Goal: Task Accomplishment & Management: Use online tool/utility

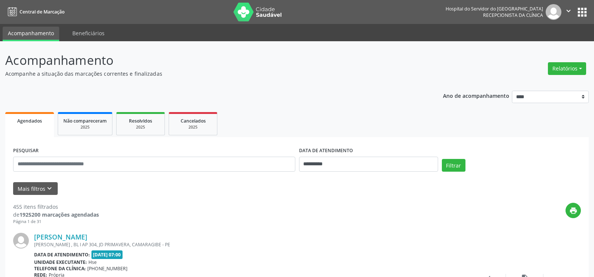
click at [30, 182] on button "Mais filtros keyboard_arrow_down" at bounding box center [35, 188] width 45 height 13
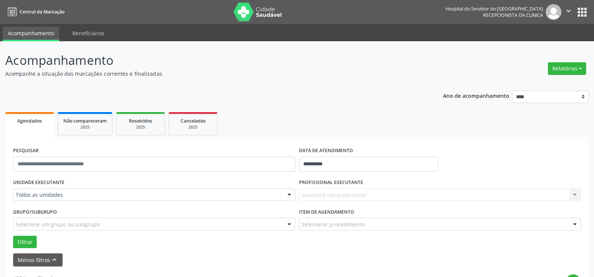
scroll to position [37, 0]
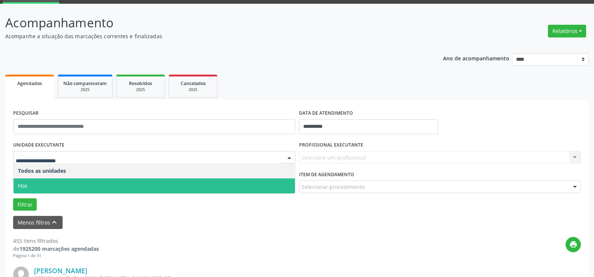
click at [86, 183] on span "Hse" at bounding box center [153, 185] width 281 height 15
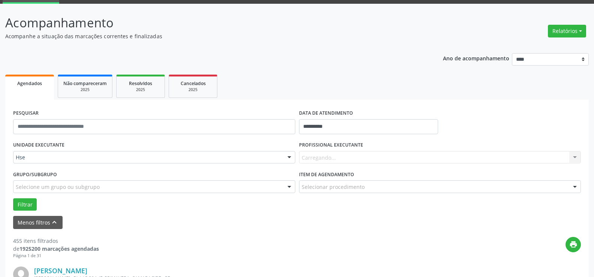
click at [86, 183] on div "UNIDADE EXECUTANTE Hse Todos as unidades Hse Nenhum resultado encontrado para: …" at bounding box center [296, 174] width 571 height 71
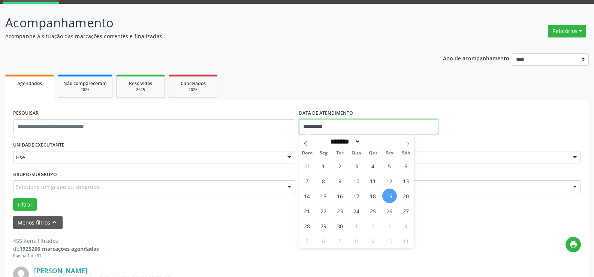
click at [324, 127] on input "**********" at bounding box center [368, 126] width 139 height 15
click at [390, 196] on span "19" at bounding box center [389, 195] width 15 height 15
type input "**********"
click at [390, 196] on span "19" at bounding box center [389, 195] width 15 height 15
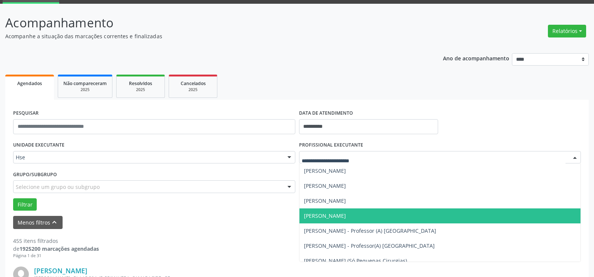
scroll to position [4984, 0]
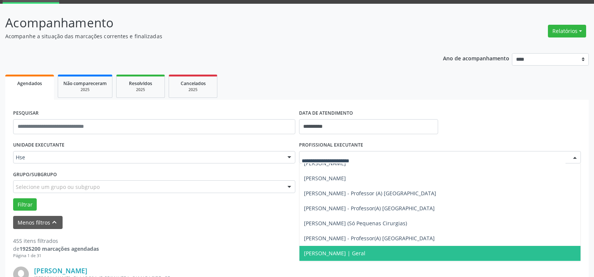
click at [336, 253] on span "[PERSON_NAME] | Geral" at bounding box center [334, 253] width 61 height 7
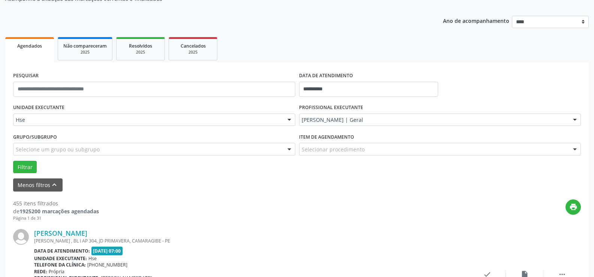
scroll to position [0, 0]
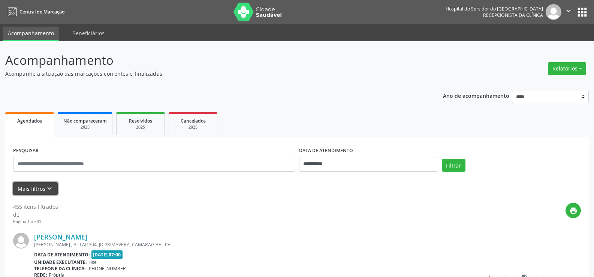
click at [31, 187] on button "Mais filtros keyboard_arrow_down" at bounding box center [35, 188] width 45 height 13
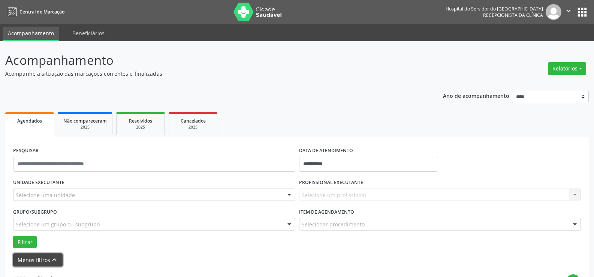
scroll to position [112, 0]
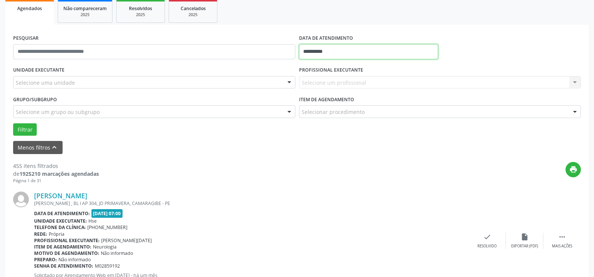
click at [333, 48] on input "**********" at bounding box center [368, 51] width 139 height 15
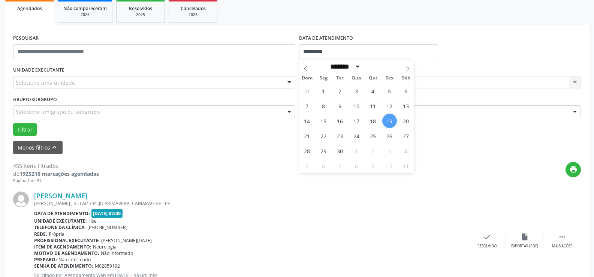
click at [390, 120] on span "19" at bounding box center [389, 121] width 15 height 15
type input "**********"
click at [390, 120] on span "19" at bounding box center [389, 121] width 15 height 15
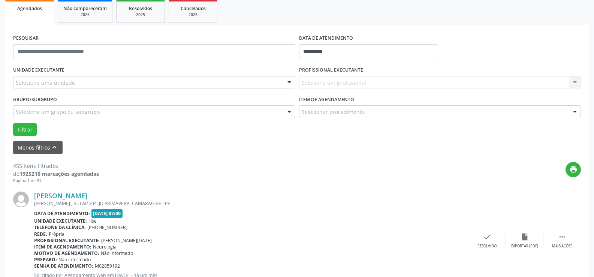
click at [390, 120] on div "Item de agendamento Selecionar procedimento #0000 - Alergologia #0001 - Angiolo…" at bounding box center [440, 108] width 286 height 29
click at [335, 77] on div "Selecione um profissional Nenhum resultado encontrado para: " " Não há nenhuma …" at bounding box center [440, 82] width 282 height 13
click at [338, 80] on div "Selecione um profissional Nenhum resultado encontrado para: " " Não há nenhuma …" at bounding box center [440, 82] width 282 height 13
drag, startPoint x: 303, startPoint y: 119, endPoint x: 305, endPoint y: 112, distance: 6.9
click at [305, 114] on div "Item de agendamento Selecionar procedimento #0000 - Alergologia #0001 - Angiolo…" at bounding box center [440, 108] width 286 height 29
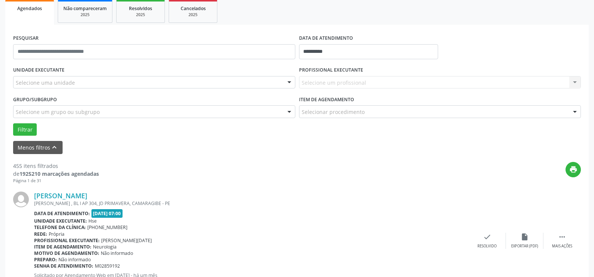
click at [69, 100] on div "Grupo/Subgrupo Selecione um grupo ou subgrupo Todos os grupos e subgrupos Nenhu…" at bounding box center [154, 106] width 282 height 24
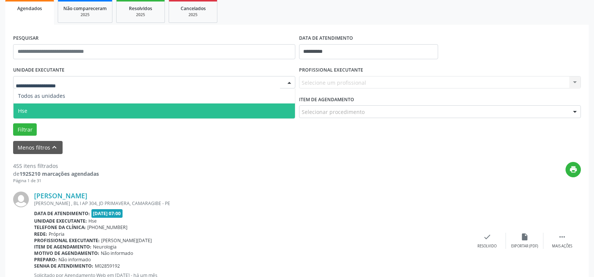
click at [59, 111] on span "Hse" at bounding box center [153, 110] width 281 height 15
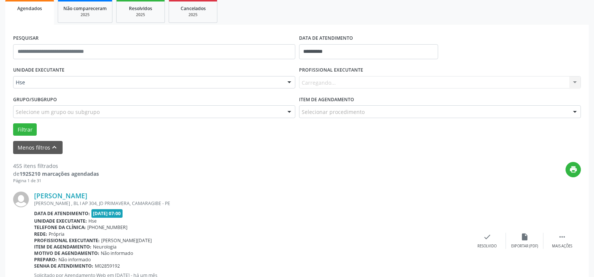
click at [59, 111] on div "UNIDADE EXECUTANTE Hse Todos as unidades Hse Nenhum resultado encontrado para: …" at bounding box center [296, 99] width 571 height 71
click at [309, 60] on div "**********" at bounding box center [368, 49] width 143 height 32
click at [308, 84] on div "Carregando... Nenhum resultado encontrado para: " " Não há nenhuma opção para s…" at bounding box center [440, 82] width 282 height 13
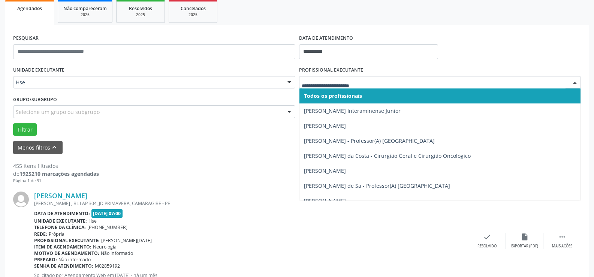
click at [575, 80] on div at bounding box center [574, 82] width 11 height 13
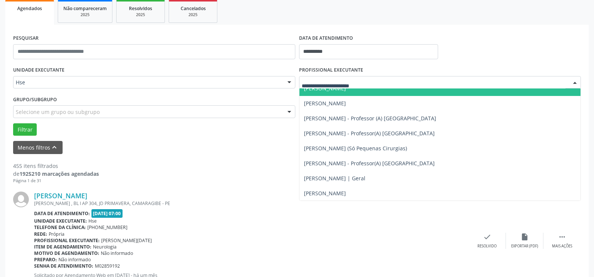
scroll to position [5021, 0]
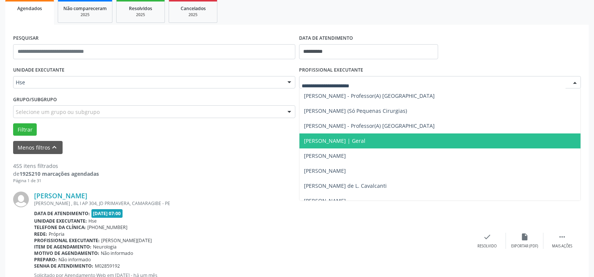
drag, startPoint x: 422, startPoint y: 141, endPoint x: 418, endPoint y: 144, distance: 5.6
click at [420, 144] on span "[PERSON_NAME] | Geral" at bounding box center [439, 140] width 281 height 15
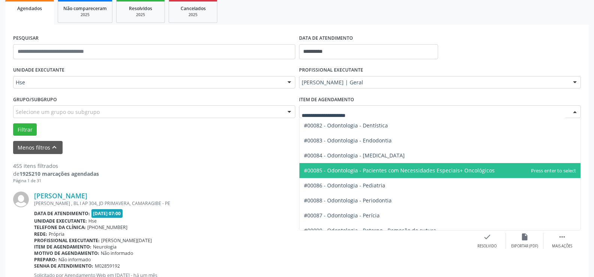
scroll to position [937, 0]
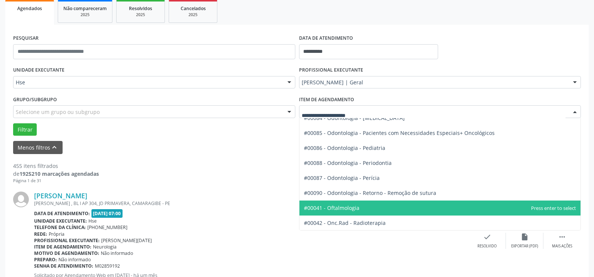
click at [336, 209] on span "#00041 - Oftalmologia" at bounding box center [331, 207] width 55 height 7
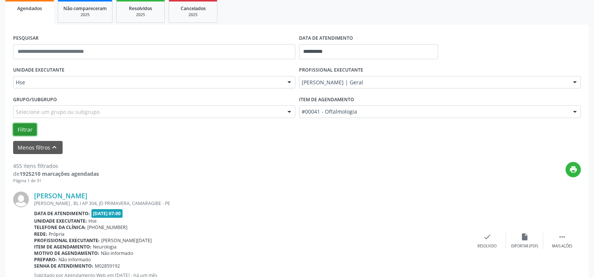
click at [25, 130] on button "Filtrar" at bounding box center [25, 129] width 24 height 13
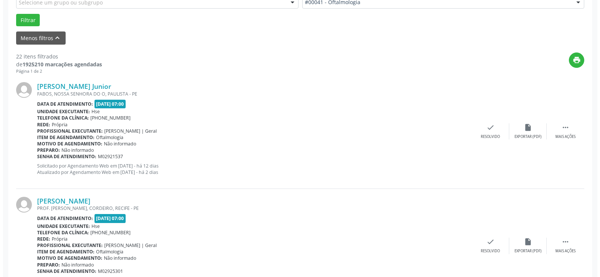
scroll to position [184, 0]
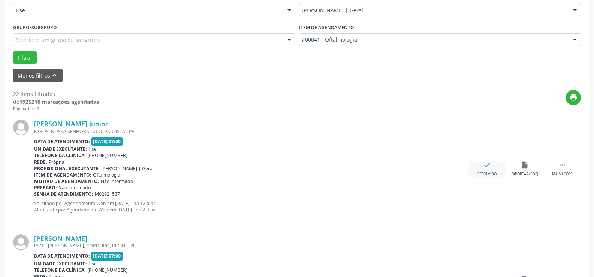
click at [491, 166] on icon "check" at bounding box center [487, 165] width 8 height 8
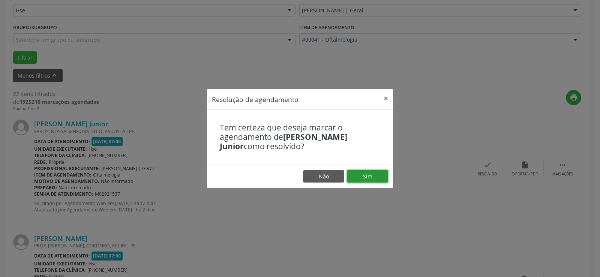
click at [368, 173] on button "Sim" at bounding box center [367, 176] width 41 height 13
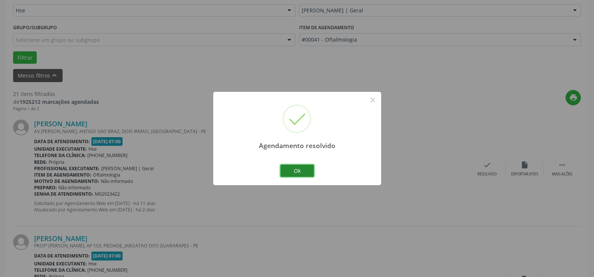
click at [297, 171] on button "Ok" at bounding box center [297, 170] width 34 height 13
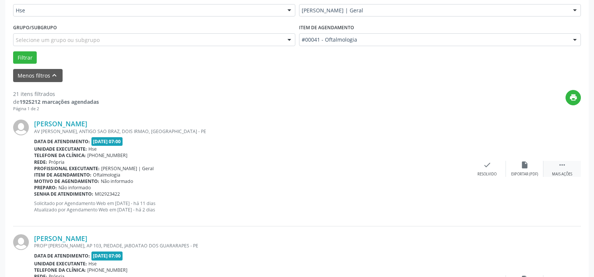
click at [562, 167] on icon "" at bounding box center [562, 165] width 8 height 8
click at [523, 165] on icon "alarm_off" at bounding box center [524, 165] width 8 height 8
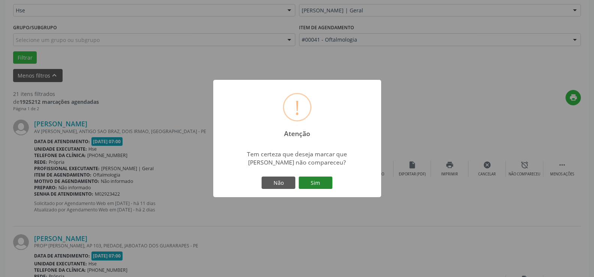
click at [312, 187] on button "Sim" at bounding box center [316, 182] width 34 height 13
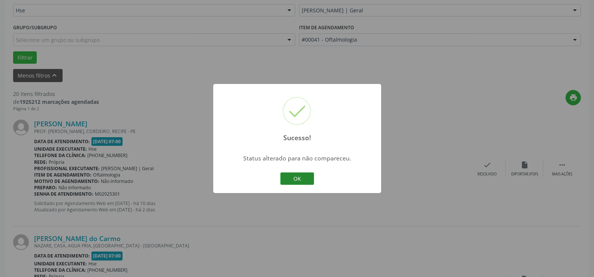
click at [296, 180] on button "OK" at bounding box center [297, 178] width 34 height 13
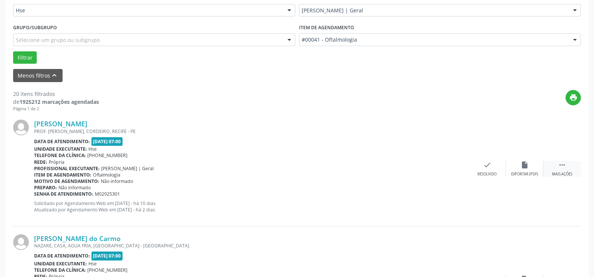
click at [561, 167] on icon "" at bounding box center [562, 165] width 8 height 8
click at [525, 165] on icon "alarm_off" at bounding box center [524, 165] width 8 height 8
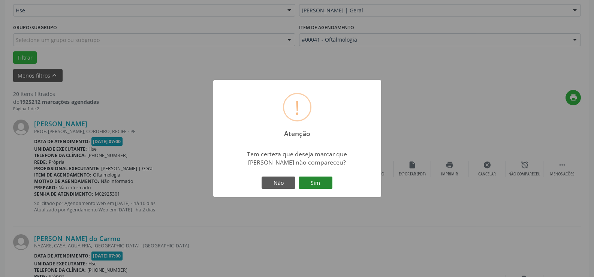
click at [316, 184] on button "Sim" at bounding box center [316, 182] width 34 height 13
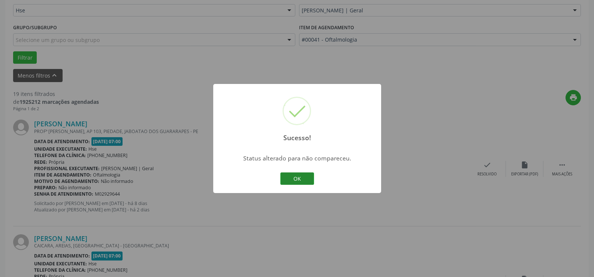
click at [295, 179] on button "OK" at bounding box center [297, 178] width 34 height 13
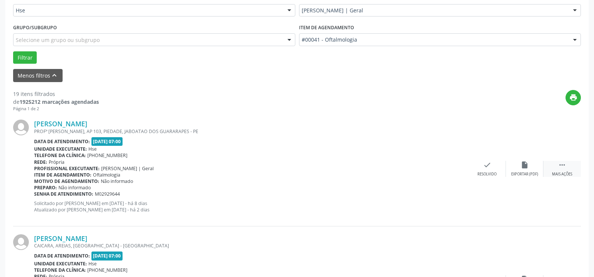
click at [562, 165] on icon "" at bounding box center [562, 165] width 8 height 8
click at [525, 164] on icon "alarm_off" at bounding box center [524, 165] width 8 height 8
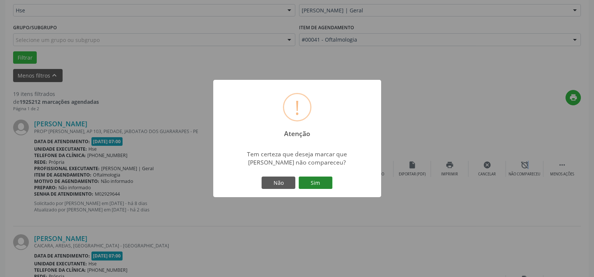
click at [320, 185] on button "Sim" at bounding box center [316, 182] width 34 height 13
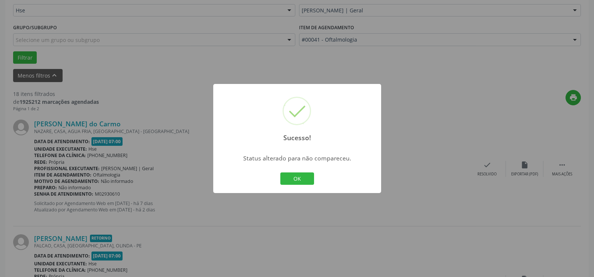
drag, startPoint x: 295, startPoint y: 176, endPoint x: 325, endPoint y: 170, distance: 30.6
click at [296, 176] on button "OK" at bounding box center [297, 178] width 34 height 13
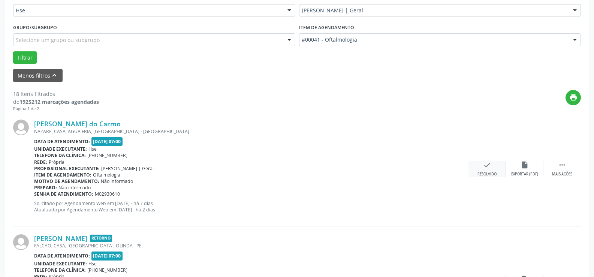
click at [485, 165] on icon "check" at bounding box center [487, 165] width 8 height 8
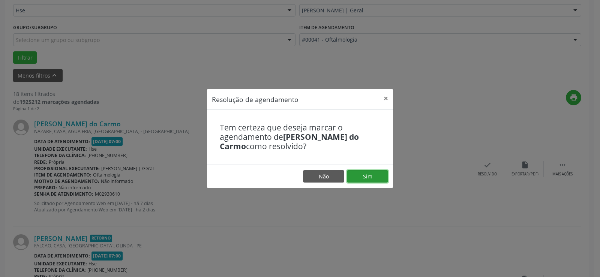
click at [366, 177] on button "Sim" at bounding box center [367, 176] width 41 height 13
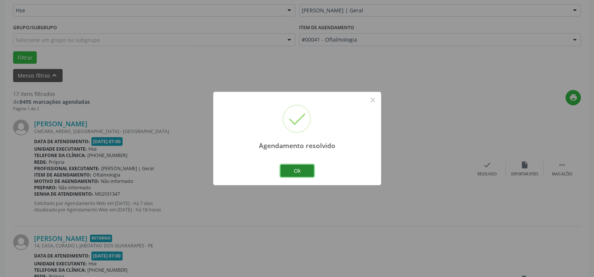
click at [296, 171] on button "Ok" at bounding box center [297, 170] width 34 height 13
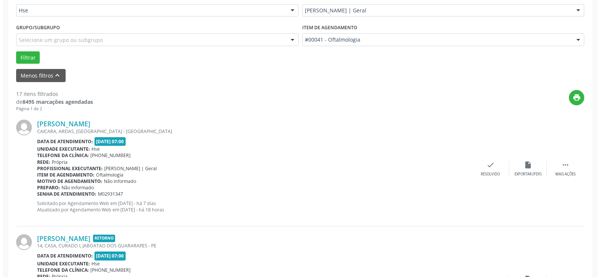
scroll to position [222, 0]
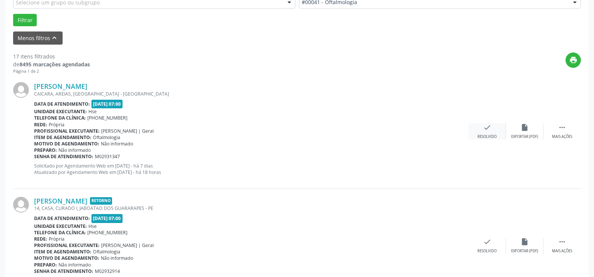
click at [484, 129] on icon "check" at bounding box center [487, 127] width 8 height 8
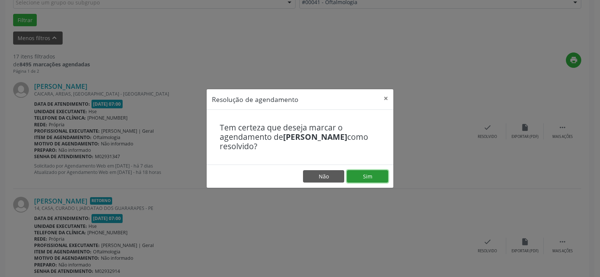
click at [366, 177] on button "Sim" at bounding box center [367, 176] width 41 height 13
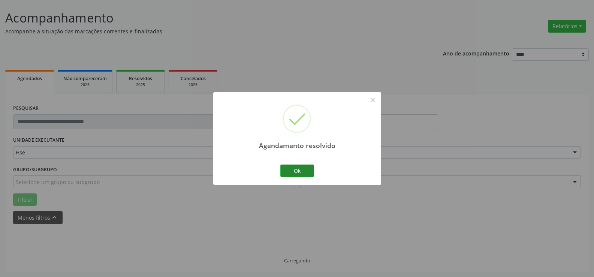
scroll to position [50, 0]
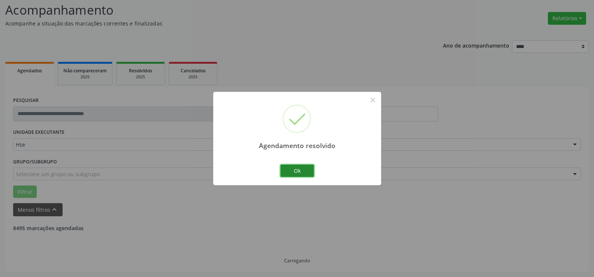
click at [298, 167] on button "Ok" at bounding box center [297, 170] width 34 height 13
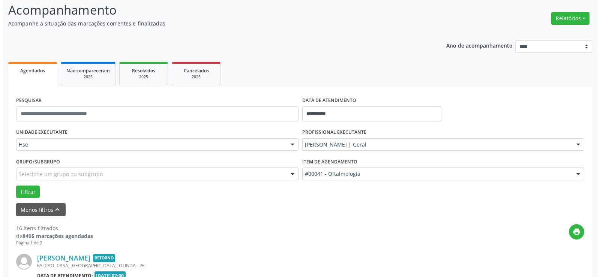
scroll to position [125, 0]
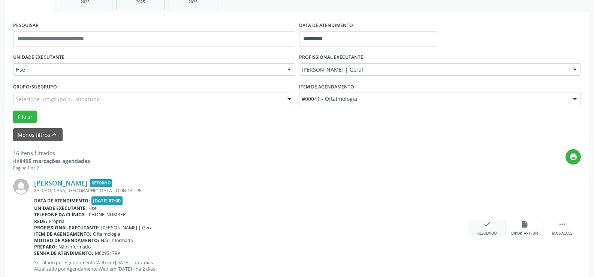
click at [485, 223] on icon "check" at bounding box center [487, 224] width 8 height 8
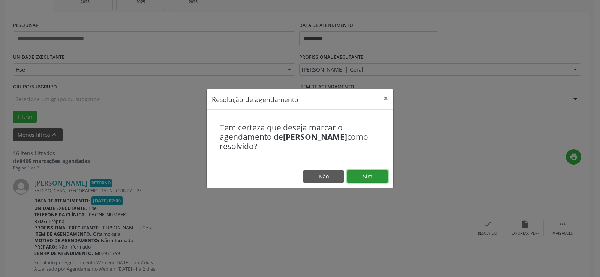
click at [365, 175] on button "Sim" at bounding box center [367, 176] width 41 height 13
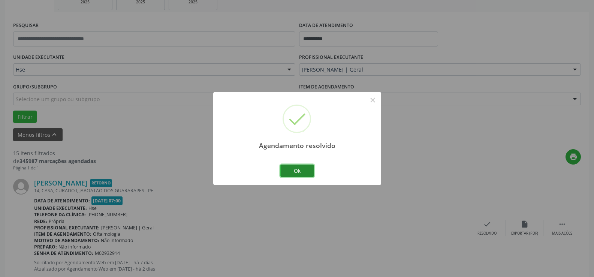
click at [297, 169] on button "Ok" at bounding box center [297, 170] width 34 height 13
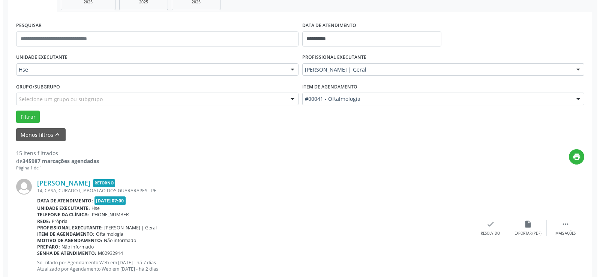
scroll to position [200, 0]
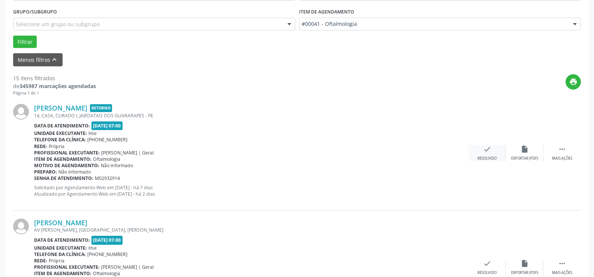
click at [488, 153] on icon "check" at bounding box center [487, 149] width 8 height 8
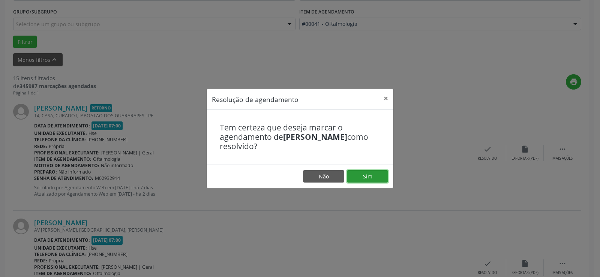
click at [365, 174] on button "Sim" at bounding box center [367, 176] width 41 height 13
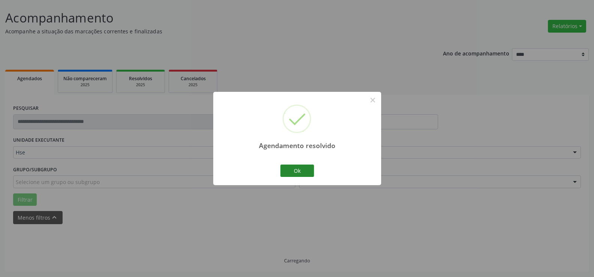
scroll to position [50, 0]
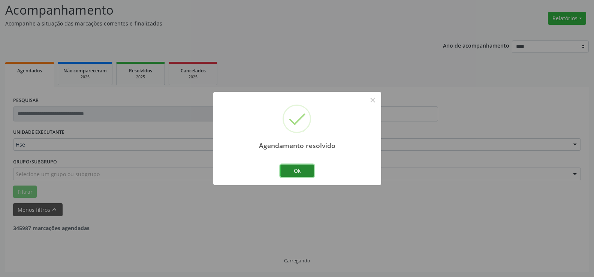
click at [295, 172] on button "Ok" at bounding box center [297, 170] width 34 height 13
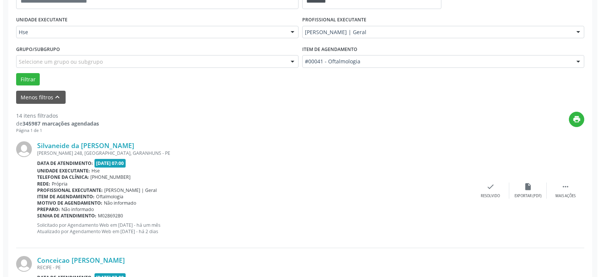
scroll to position [200, 0]
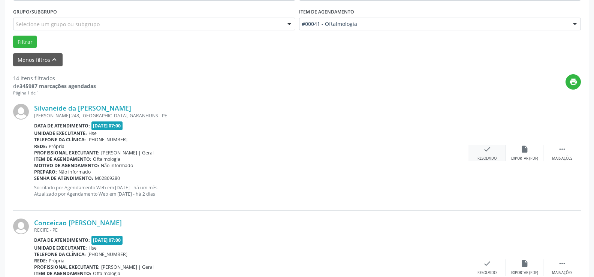
click at [488, 150] on icon "check" at bounding box center [487, 149] width 8 height 8
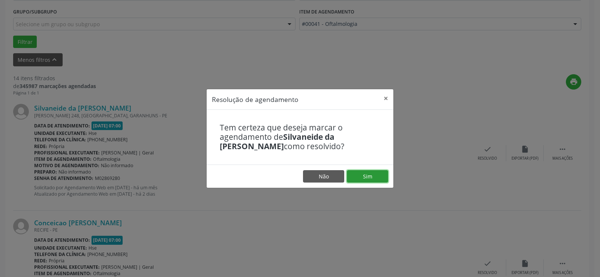
click at [368, 177] on button "Sim" at bounding box center [367, 176] width 41 height 13
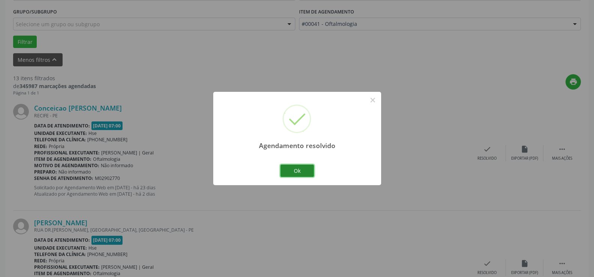
click at [296, 171] on button "Ok" at bounding box center [297, 170] width 34 height 13
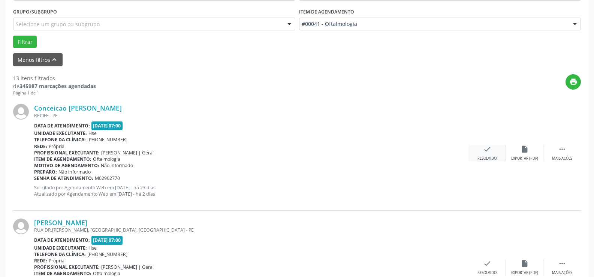
click at [485, 149] on icon "check" at bounding box center [487, 149] width 8 height 8
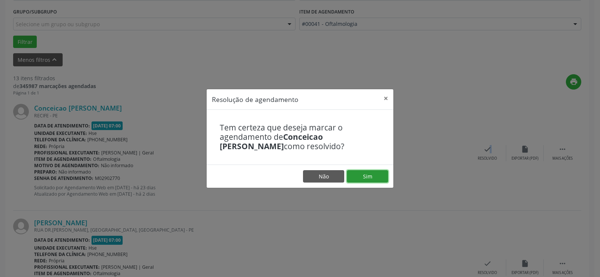
click at [366, 176] on button "Sim" at bounding box center [367, 176] width 41 height 13
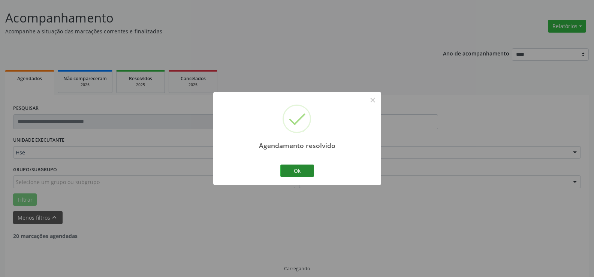
scroll to position [50, 0]
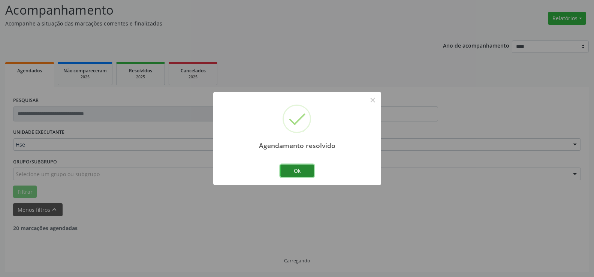
click at [298, 168] on button "Ok" at bounding box center [297, 170] width 34 height 13
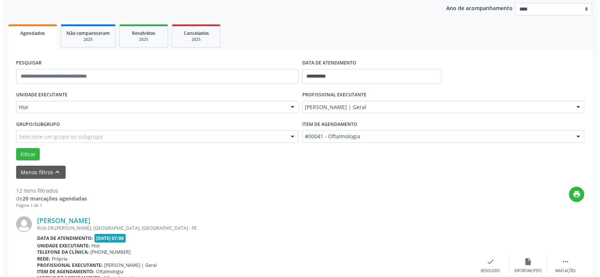
scroll to position [163, 0]
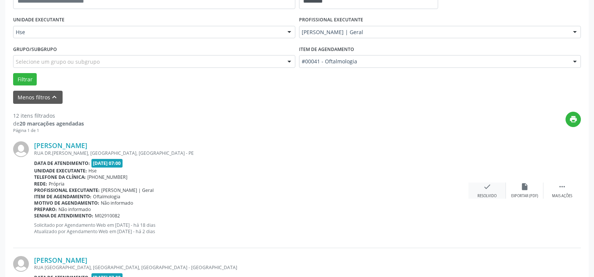
click at [483, 187] on icon "check" at bounding box center [487, 186] width 8 height 8
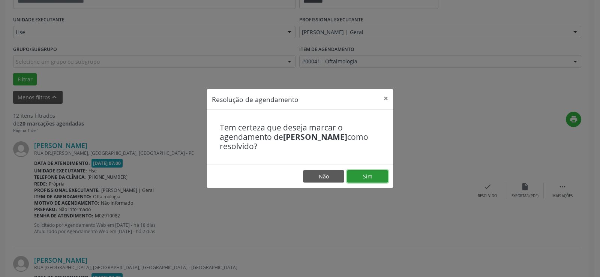
click at [366, 177] on button "Sim" at bounding box center [367, 176] width 41 height 13
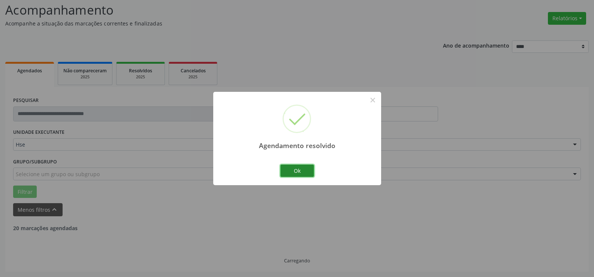
click at [298, 169] on button "Ok" at bounding box center [297, 170] width 34 height 13
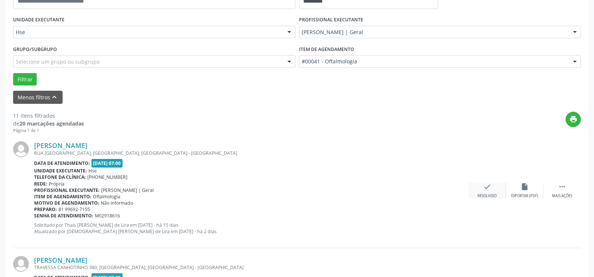
click at [485, 189] on icon "check" at bounding box center [487, 186] width 8 height 8
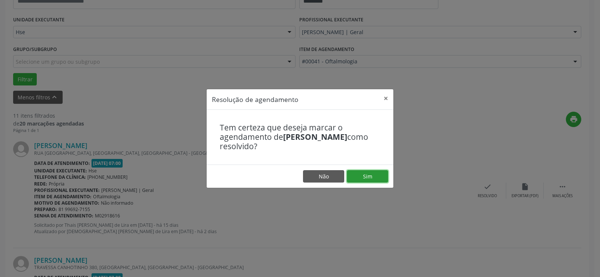
click at [367, 175] on button "Sim" at bounding box center [367, 176] width 41 height 13
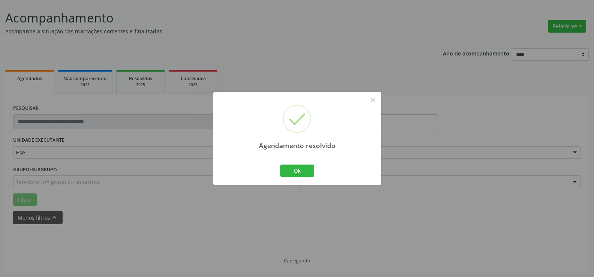
scroll to position [50, 0]
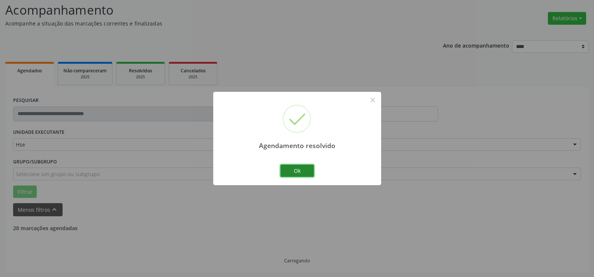
click at [301, 169] on button "Ok" at bounding box center [297, 170] width 34 height 13
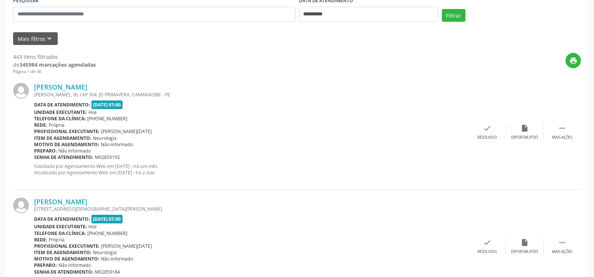
scroll to position [37, 0]
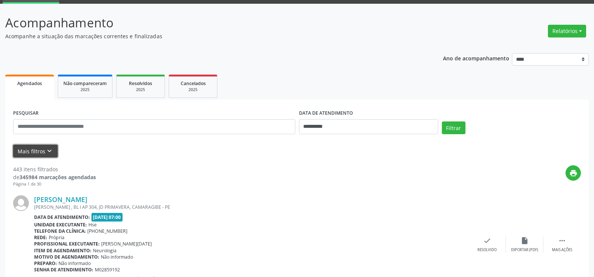
click at [34, 149] on button "Mais filtros keyboard_arrow_down" at bounding box center [35, 151] width 45 height 13
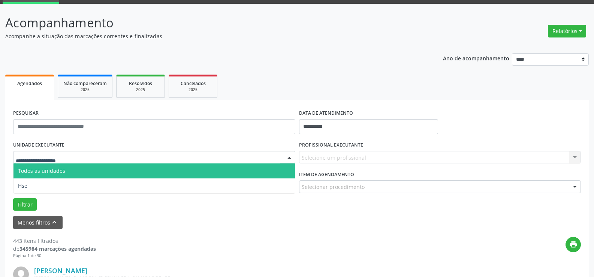
click at [82, 156] on div at bounding box center [154, 157] width 282 height 13
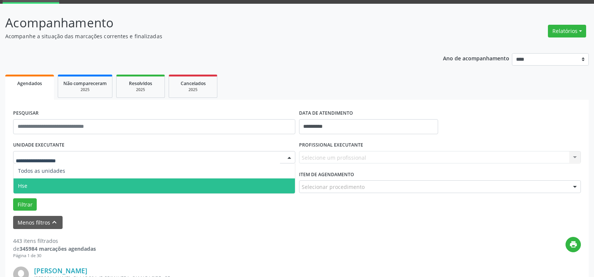
click at [76, 184] on span "Hse" at bounding box center [153, 185] width 281 height 15
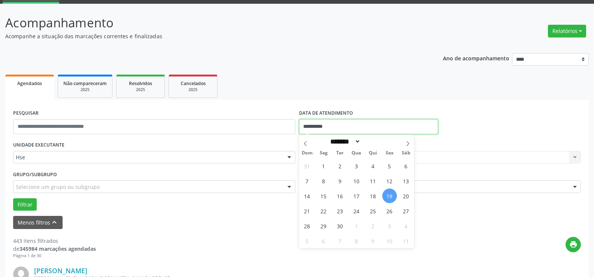
click at [319, 123] on input "**********" at bounding box center [368, 126] width 139 height 15
click at [390, 192] on span "19" at bounding box center [389, 195] width 15 height 15
type input "**********"
click at [389, 195] on span "19" at bounding box center [389, 195] width 15 height 15
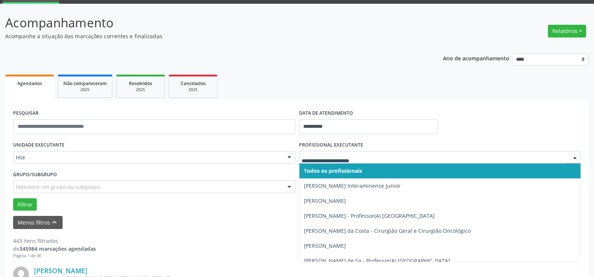
drag, startPoint x: 331, startPoint y: 153, endPoint x: 309, endPoint y: 151, distance: 22.2
click at [332, 152] on div at bounding box center [440, 157] width 282 height 13
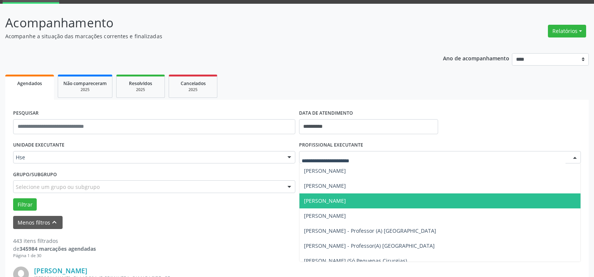
scroll to position [5021, 0]
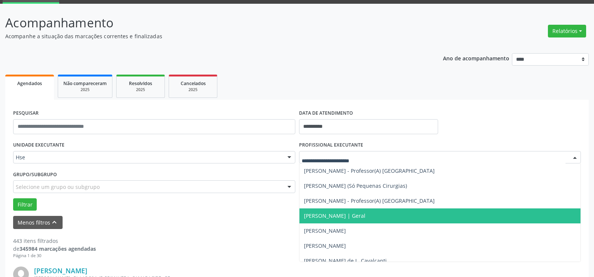
click at [324, 216] on span "[PERSON_NAME] | Geral" at bounding box center [334, 215] width 61 height 7
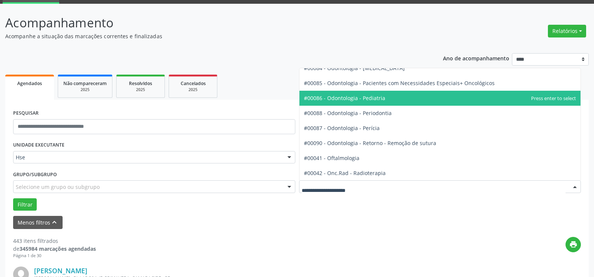
scroll to position [974, 0]
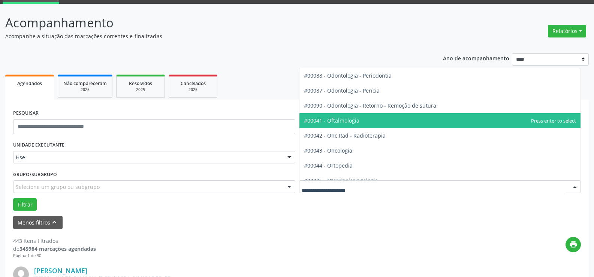
drag, startPoint x: 346, startPoint y: 120, endPoint x: 254, endPoint y: 139, distance: 94.1
click at [346, 120] on span "#00041 - Oftalmologia" at bounding box center [331, 120] width 55 height 7
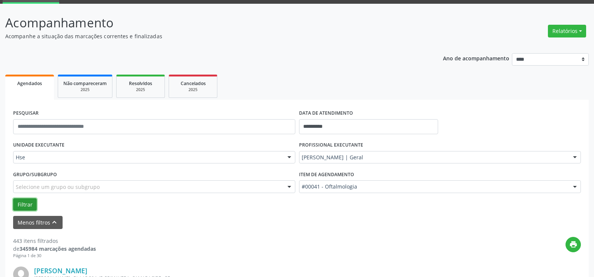
click at [25, 204] on button "Filtrar" at bounding box center [25, 204] width 24 height 13
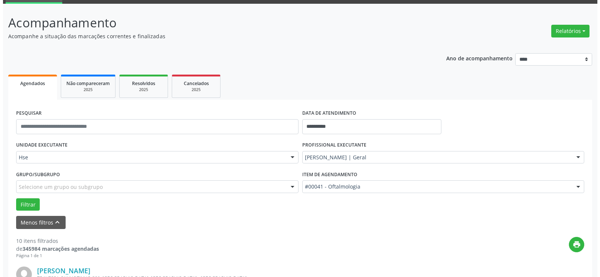
scroll to position [150, 0]
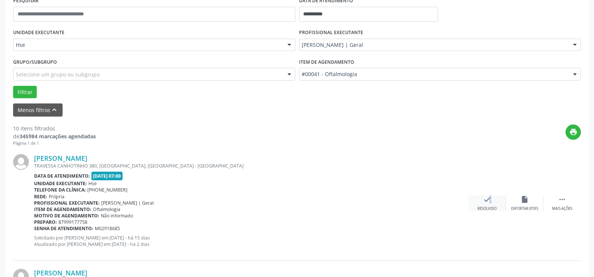
click at [486, 200] on icon "check" at bounding box center [487, 199] width 8 height 8
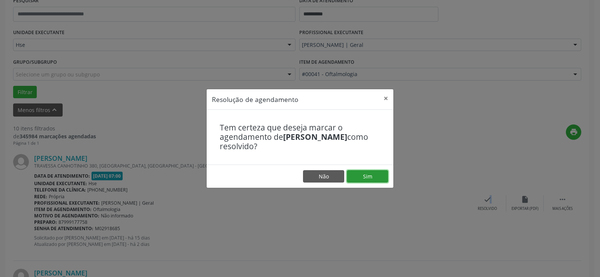
click at [365, 172] on button "Sim" at bounding box center [367, 176] width 41 height 13
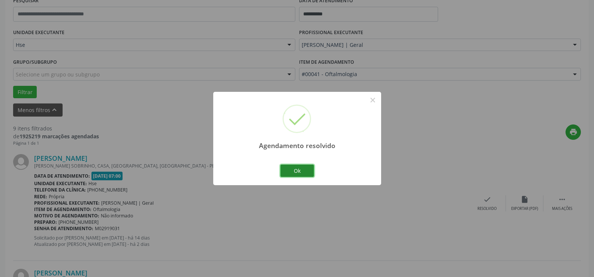
click at [296, 170] on button "Ok" at bounding box center [297, 170] width 34 height 13
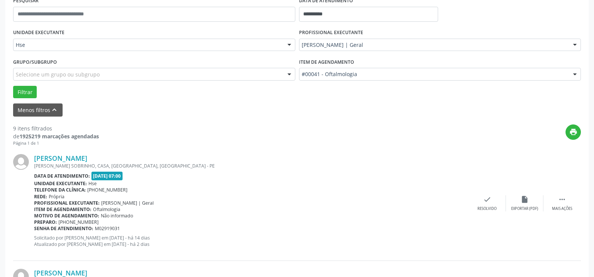
scroll to position [187, 0]
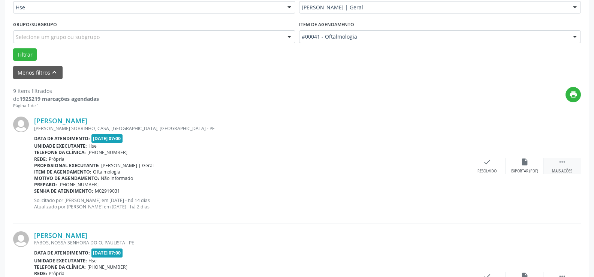
click at [561, 163] on icon "" at bounding box center [562, 162] width 8 height 8
click at [524, 159] on icon "alarm_off" at bounding box center [524, 162] width 8 height 8
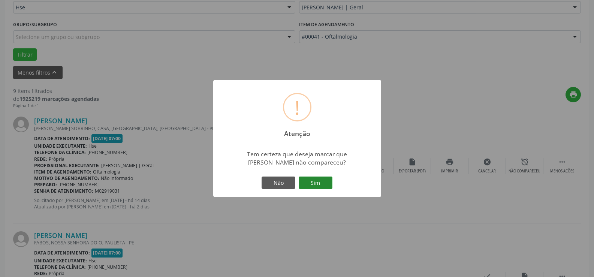
click at [317, 181] on button "Sim" at bounding box center [316, 182] width 34 height 13
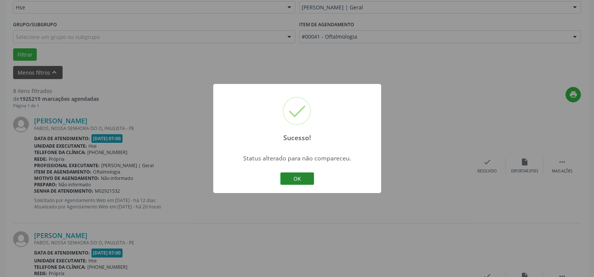
click at [296, 177] on button "OK" at bounding box center [297, 178] width 34 height 13
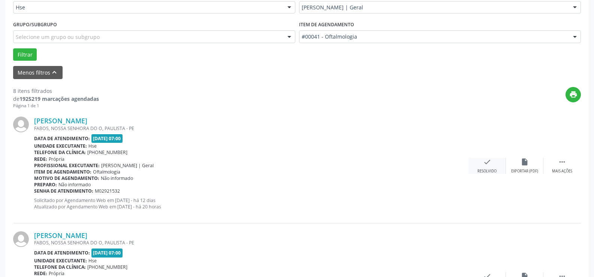
click at [486, 161] on icon "check" at bounding box center [487, 162] width 8 height 8
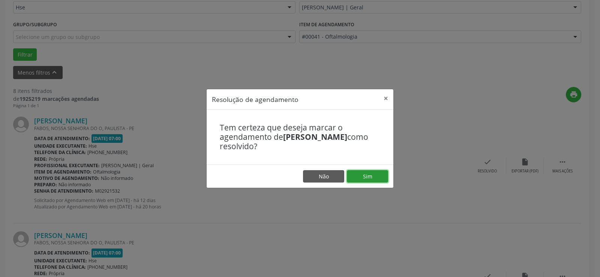
click at [366, 174] on button "Sim" at bounding box center [367, 176] width 41 height 13
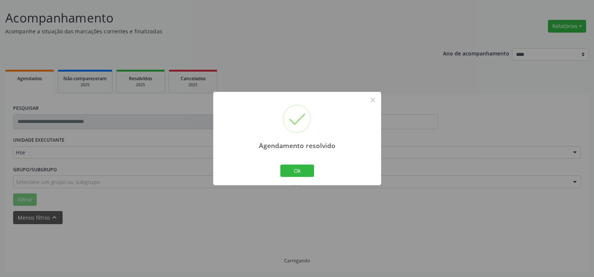
scroll to position [50, 0]
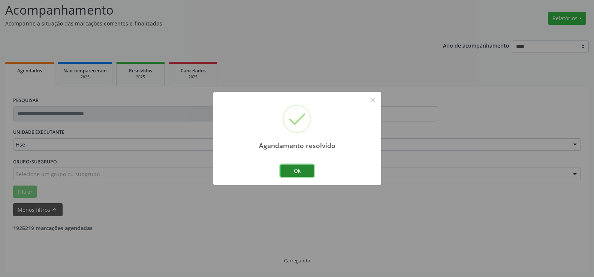
drag, startPoint x: 296, startPoint y: 168, endPoint x: 297, endPoint y: 172, distance: 3.8
click at [297, 172] on button "Ok" at bounding box center [297, 170] width 34 height 13
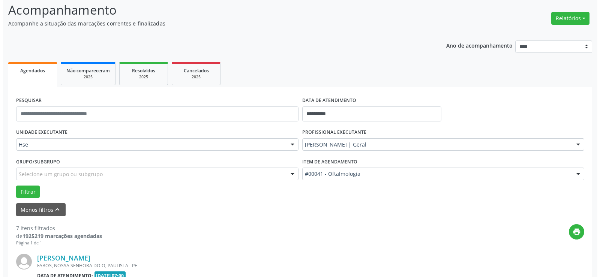
scroll to position [200, 0]
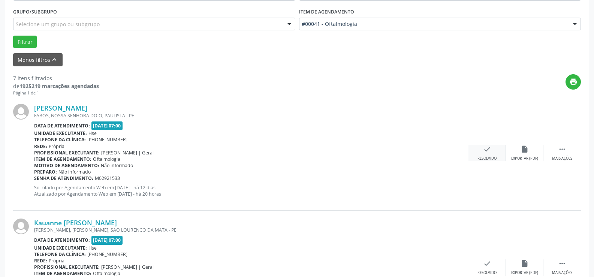
click at [486, 149] on icon "check" at bounding box center [487, 149] width 8 height 8
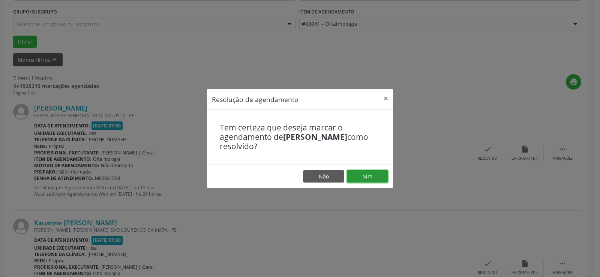
click at [365, 175] on button "Sim" at bounding box center [367, 176] width 41 height 13
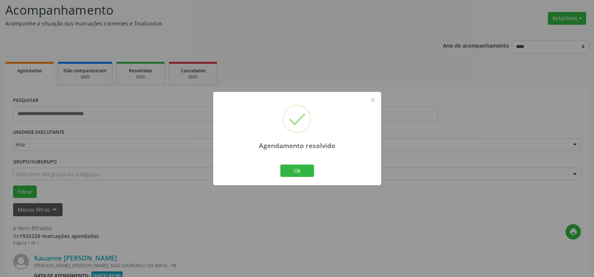
scroll to position [238, 0]
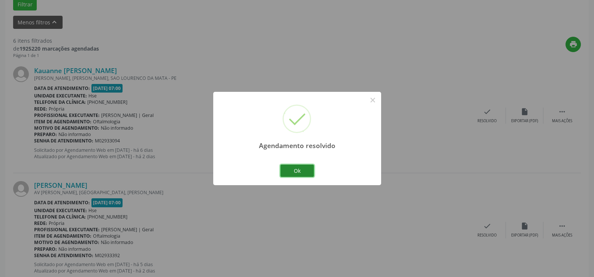
click at [296, 170] on button "Ok" at bounding box center [297, 170] width 34 height 13
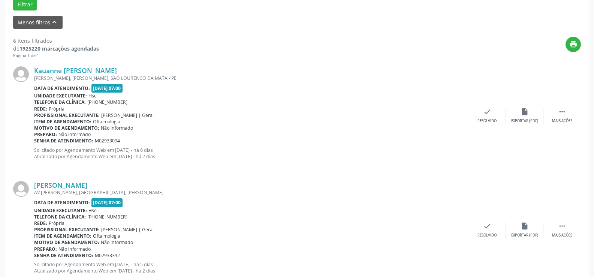
scroll to position [275, 0]
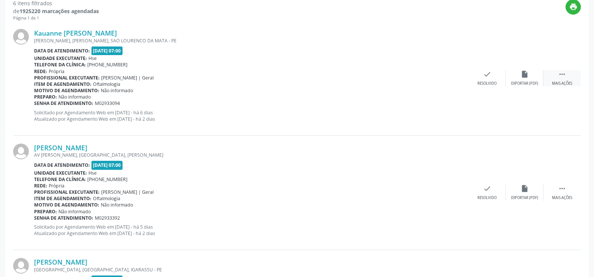
click at [563, 75] on icon "" at bounding box center [562, 74] width 8 height 8
click at [523, 74] on icon "alarm_off" at bounding box center [524, 74] width 8 height 8
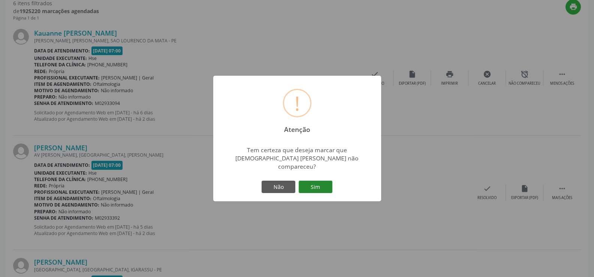
click at [312, 181] on button "Sim" at bounding box center [316, 187] width 34 height 13
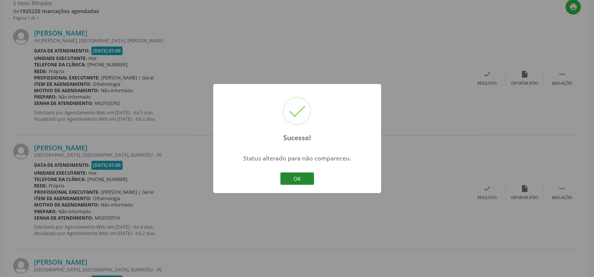
click at [293, 180] on button "OK" at bounding box center [297, 178] width 34 height 13
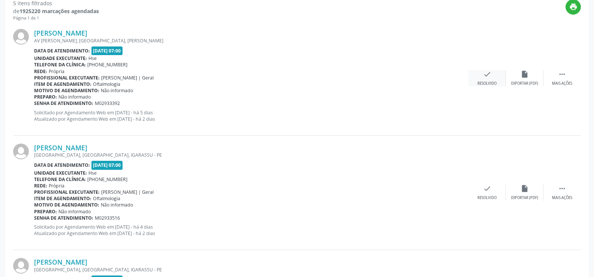
click at [487, 72] on icon "check" at bounding box center [487, 74] width 8 height 8
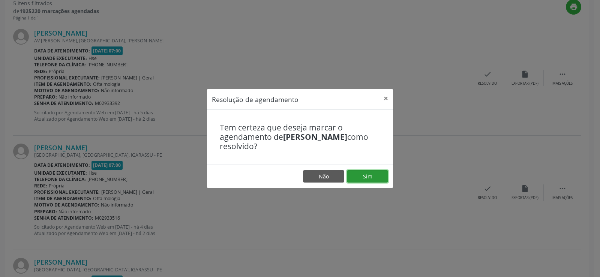
click at [362, 179] on button "Sim" at bounding box center [367, 176] width 41 height 13
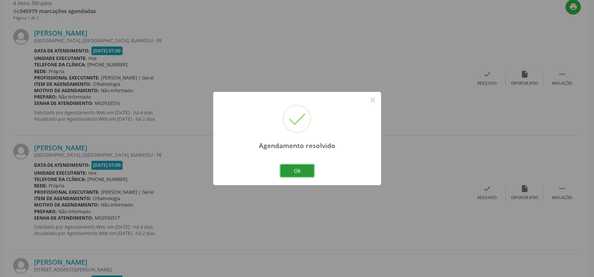
drag, startPoint x: 295, startPoint y: 170, endPoint x: 300, endPoint y: 170, distance: 4.5
click at [295, 170] on button "Ok" at bounding box center [297, 170] width 34 height 13
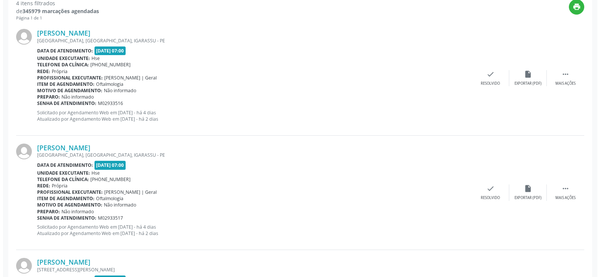
scroll to position [238, 0]
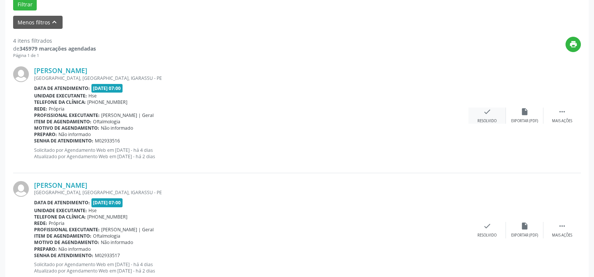
click at [484, 113] on icon "check" at bounding box center [487, 112] width 8 height 8
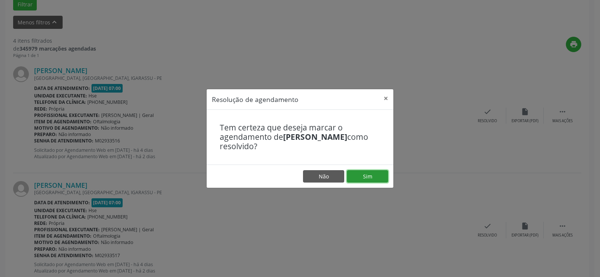
click at [364, 175] on button "Sim" at bounding box center [367, 176] width 41 height 13
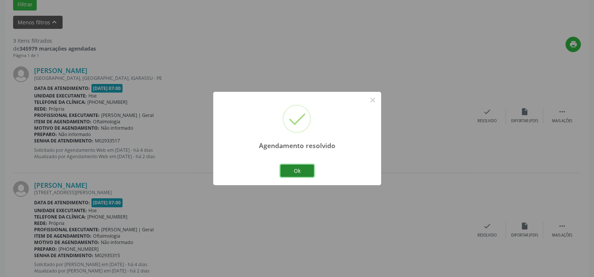
click at [296, 169] on button "Ok" at bounding box center [297, 170] width 34 height 13
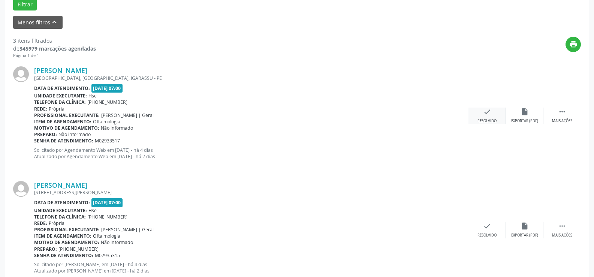
click at [484, 111] on icon "check" at bounding box center [487, 112] width 8 height 8
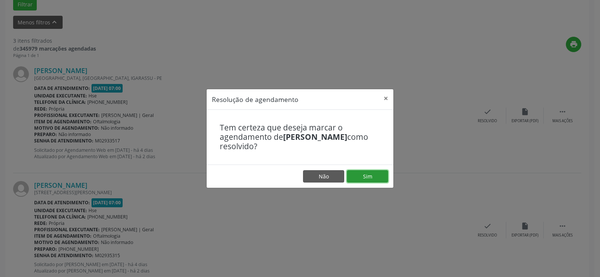
click at [369, 177] on button "Sim" at bounding box center [367, 176] width 41 height 13
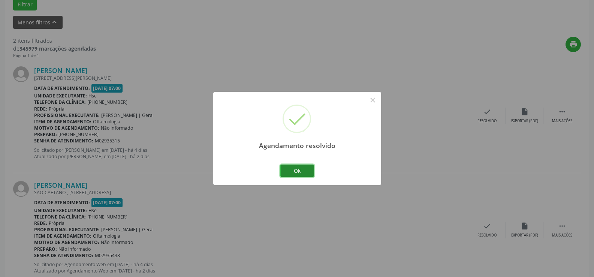
click at [297, 170] on button "Ok" at bounding box center [297, 170] width 34 height 13
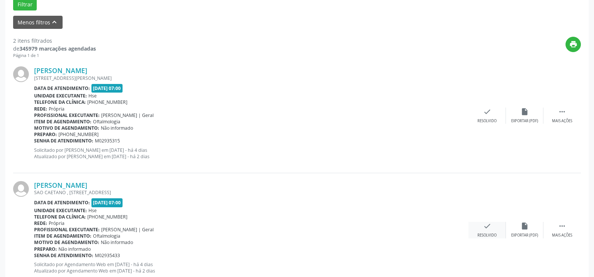
click at [489, 226] on icon "check" at bounding box center [487, 226] width 8 height 8
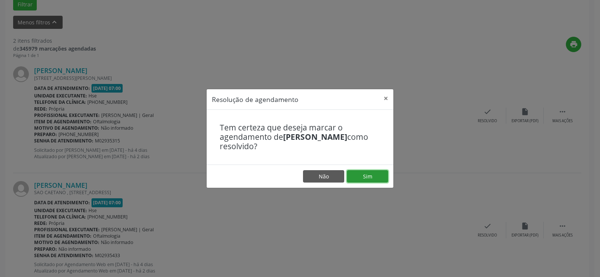
click at [365, 177] on button "Sim" at bounding box center [367, 176] width 41 height 13
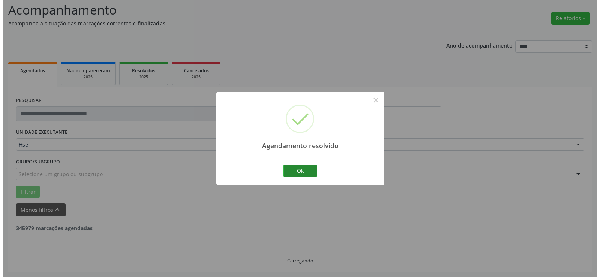
scroll to position [147, 0]
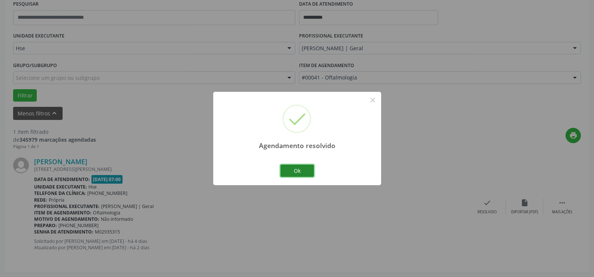
click at [296, 172] on button "Ok" at bounding box center [297, 170] width 34 height 13
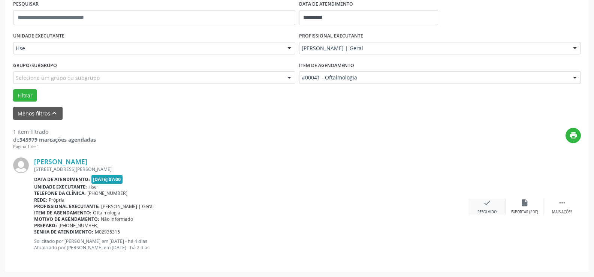
click at [490, 202] on icon "check" at bounding box center [487, 203] width 8 height 8
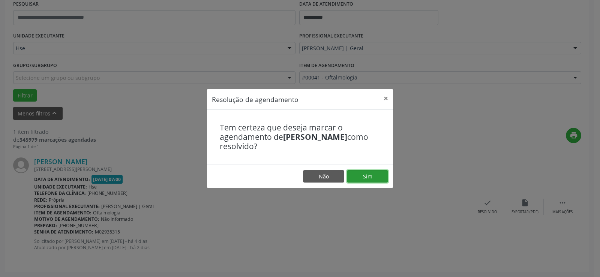
click at [368, 173] on button "Sim" at bounding box center [367, 176] width 41 height 13
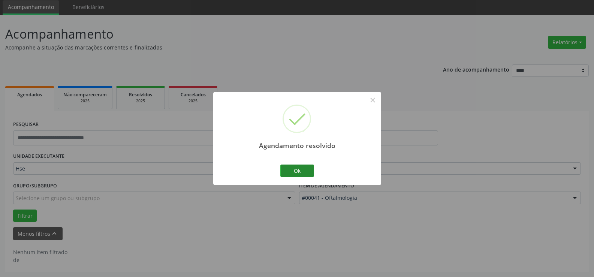
scroll to position [26, 0]
click at [294, 170] on button "Ok" at bounding box center [297, 170] width 34 height 13
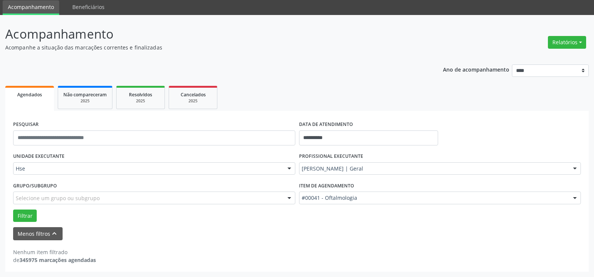
click at [73, 189] on div "Grupo/Subgrupo Selecione um grupo ou subgrupo Todos os grupos e subgrupos Nenhu…" at bounding box center [154, 192] width 282 height 24
click at [63, 229] on form "**********" at bounding box center [297, 179] width 568 height 121
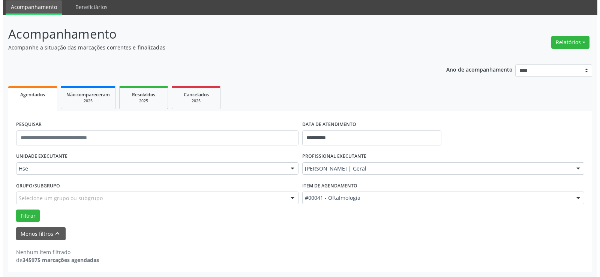
scroll to position [0, 0]
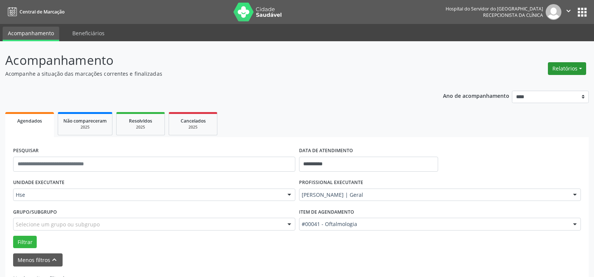
click at [579, 68] on button "Relatórios" at bounding box center [567, 68] width 38 height 13
click at [519, 85] on link "Agendamentos" at bounding box center [545, 84] width 81 height 10
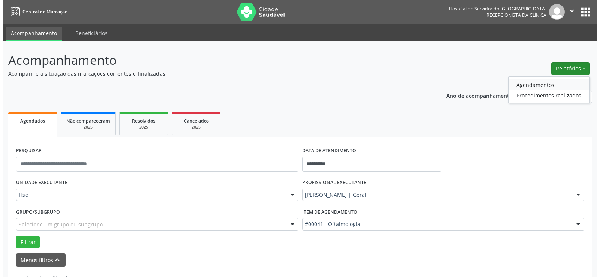
select select "*"
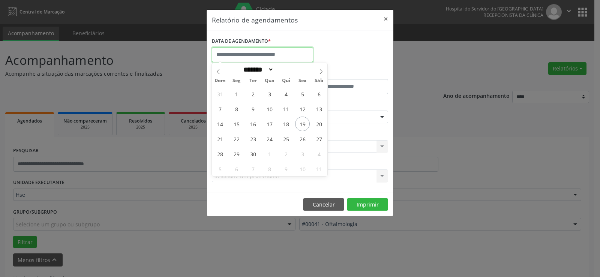
click at [262, 56] on input "text" at bounding box center [262, 54] width 101 height 15
click at [302, 124] on span "19" at bounding box center [302, 124] width 15 height 15
type input "**********"
click at [301, 123] on span "19" at bounding box center [302, 124] width 15 height 15
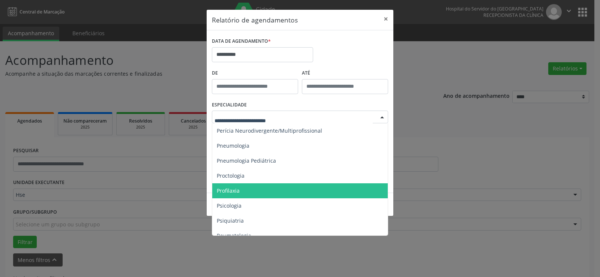
scroll to position [1288, 0]
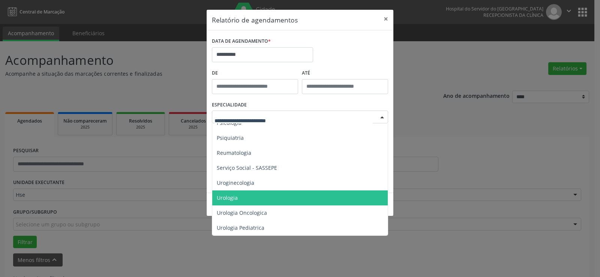
click at [242, 193] on span "Urologia" at bounding box center [300, 197] width 176 height 15
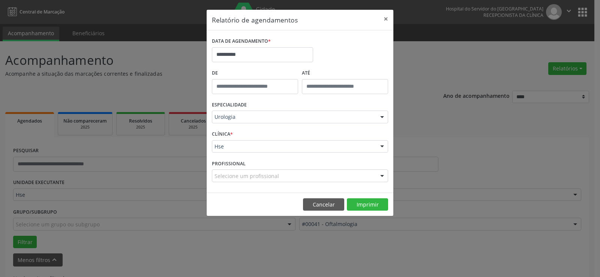
drag, startPoint x: 250, startPoint y: 129, endPoint x: 249, endPoint y: 148, distance: 19.1
click at [250, 132] on div "CLÍNICA * Hse Hse Nenhum resultado encontrado para: " " Não há nenhuma opção pa…" at bounding box center [300, 143] width 180 height 29
drag, startPoint x: 253, startPoint y: 155, endPoint x: 254, endPoint y: 143, distance: 11.6
click at [253, 154] on div "CLÍNICA * Hse Hse Nenhum resultado encontrado para: " " Não há nenhuma opção pa…" at bounding box center [300, 143] width 180 height 29
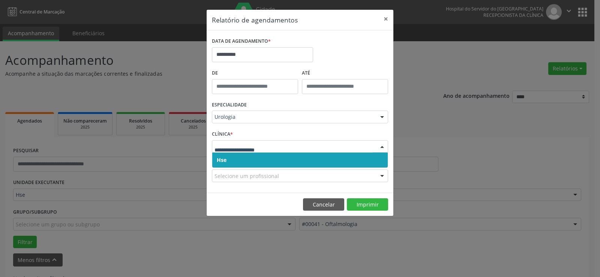
drag, startPoint x: 255, startPoint y: 162, endPoint x: 260, endPoint y: 152, distance: 11.1
click at [257, 160] on span "Hse" at bounding box center [299, 160] width 175 height 15
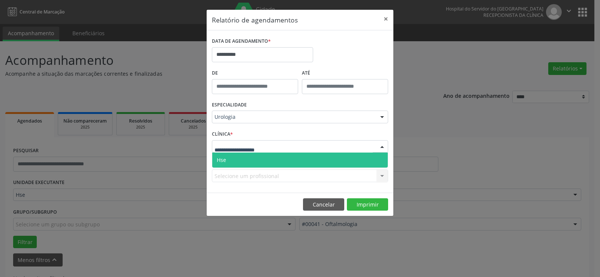
click at [260, 160] on span "Hse" at bounding box center [299, 160] width 175 height 15
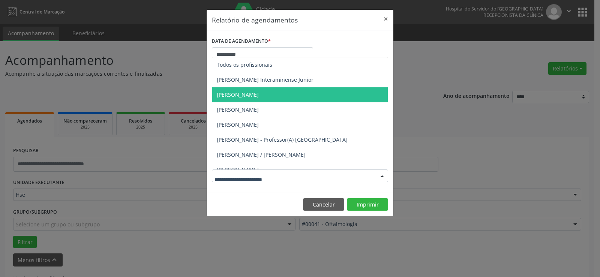
click at [247, 95] on span "[PERSON_NAME]" at bounding box center [238, 94] width 42 height 7
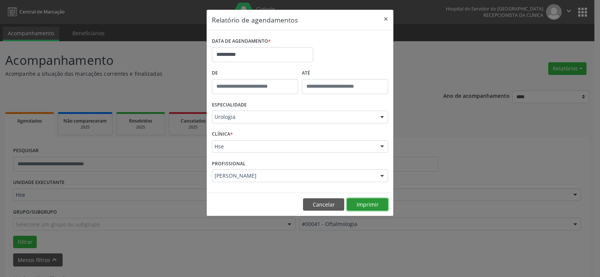
click at [361, 206] on button "Imprimir" at bounding box center [367, 204] width 41 height 13
